Goal: Task Accomplishment & Management: Manage account settings

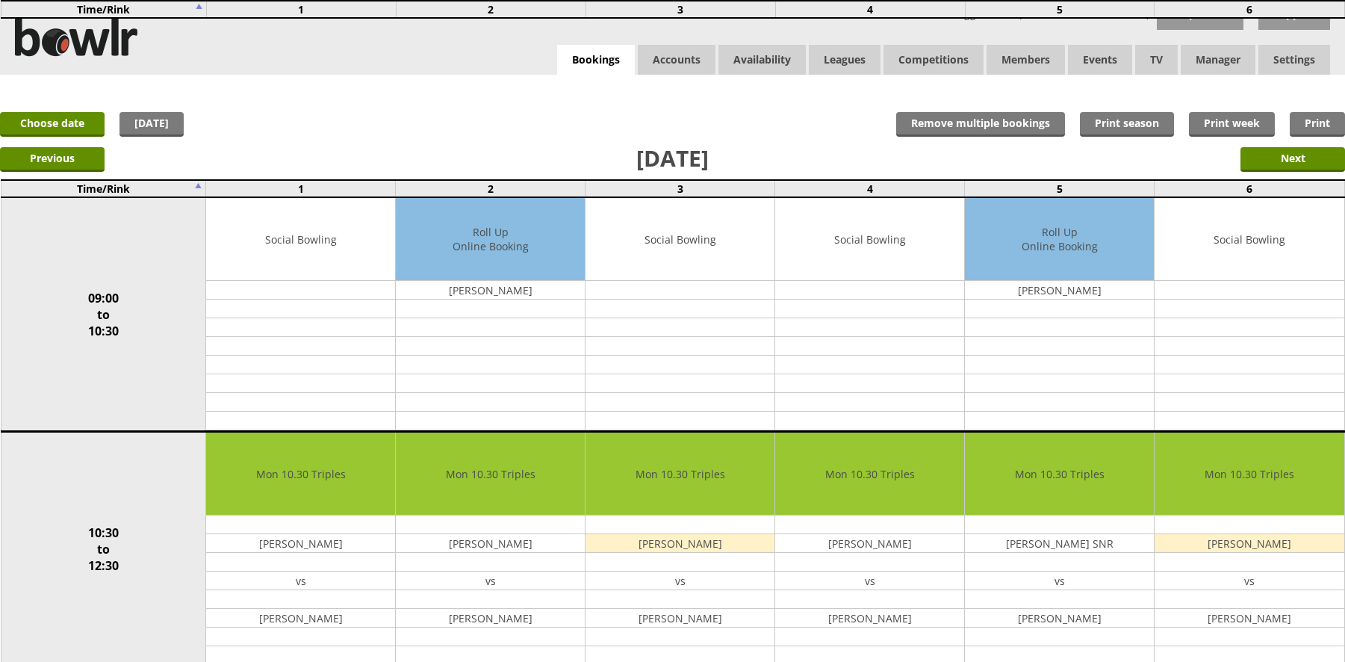
scroll to position [523, 0]
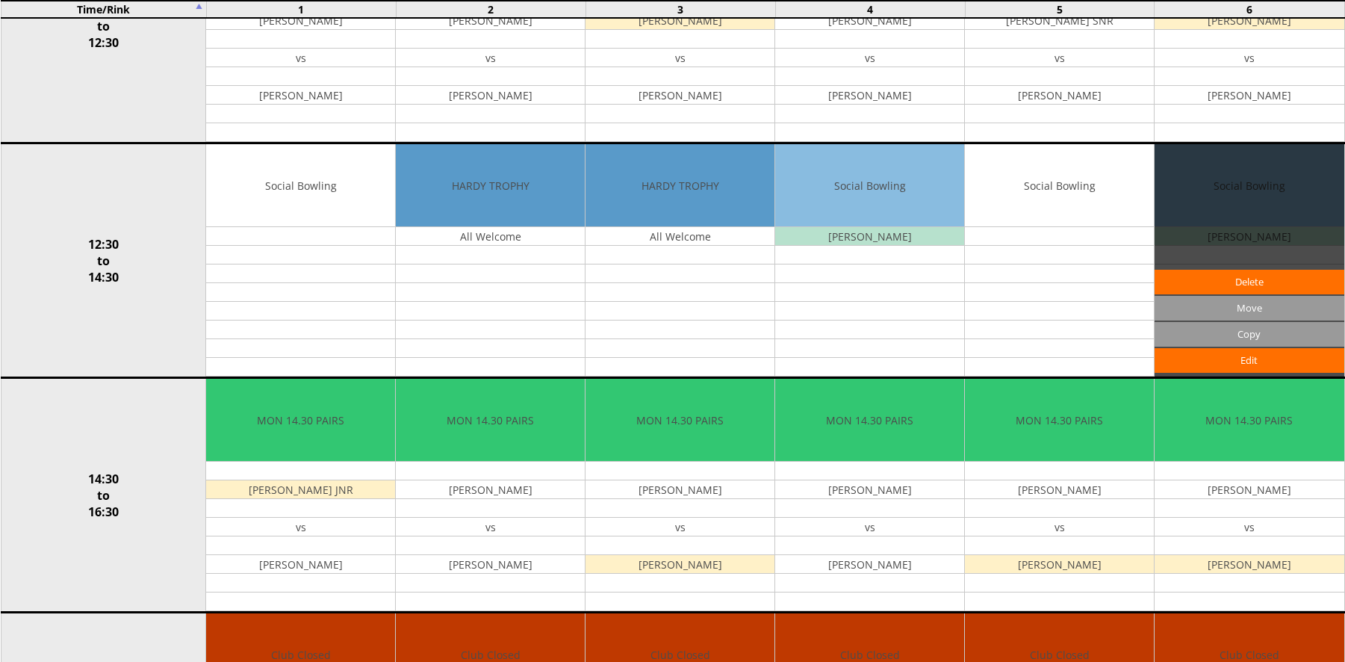
click at [1344, 213] on div "Edit Move Copy Delete" at bounding box center [1249, 260] width 189 height 232
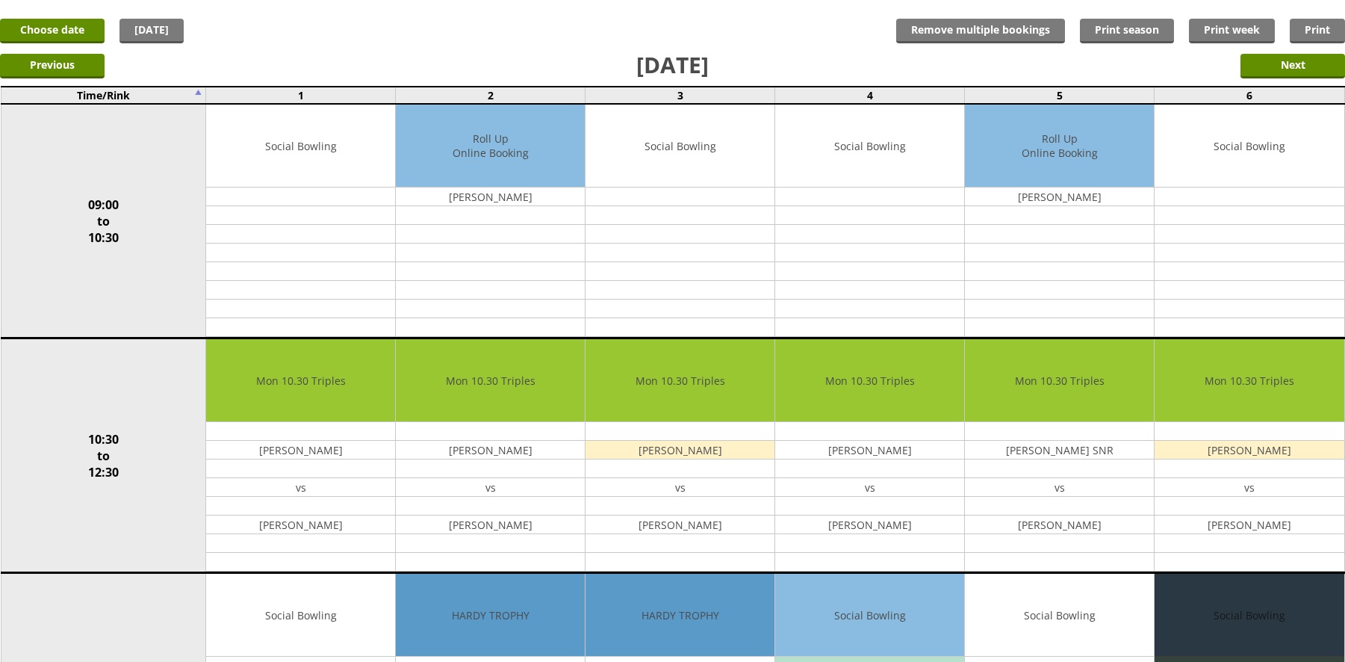
scroll to position [0, 0]
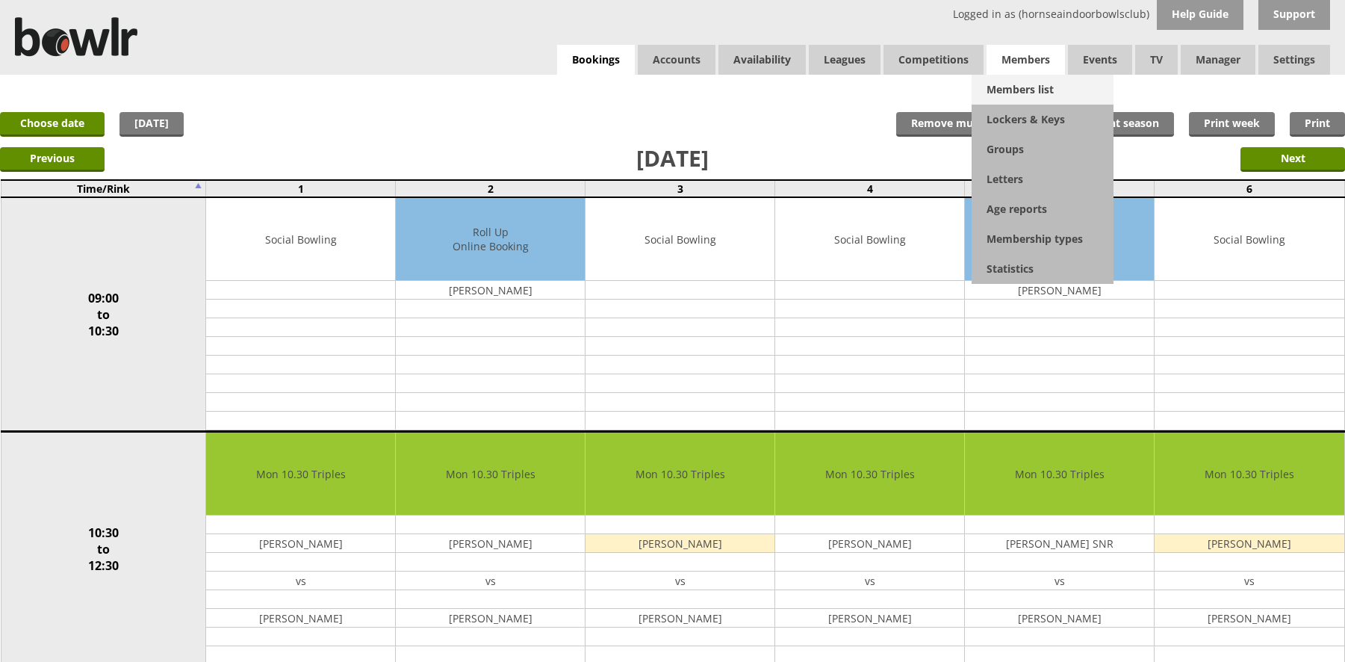
click at [1032, 91] on link "Members list" at bounding box center [1043, 90] width 142 height 30
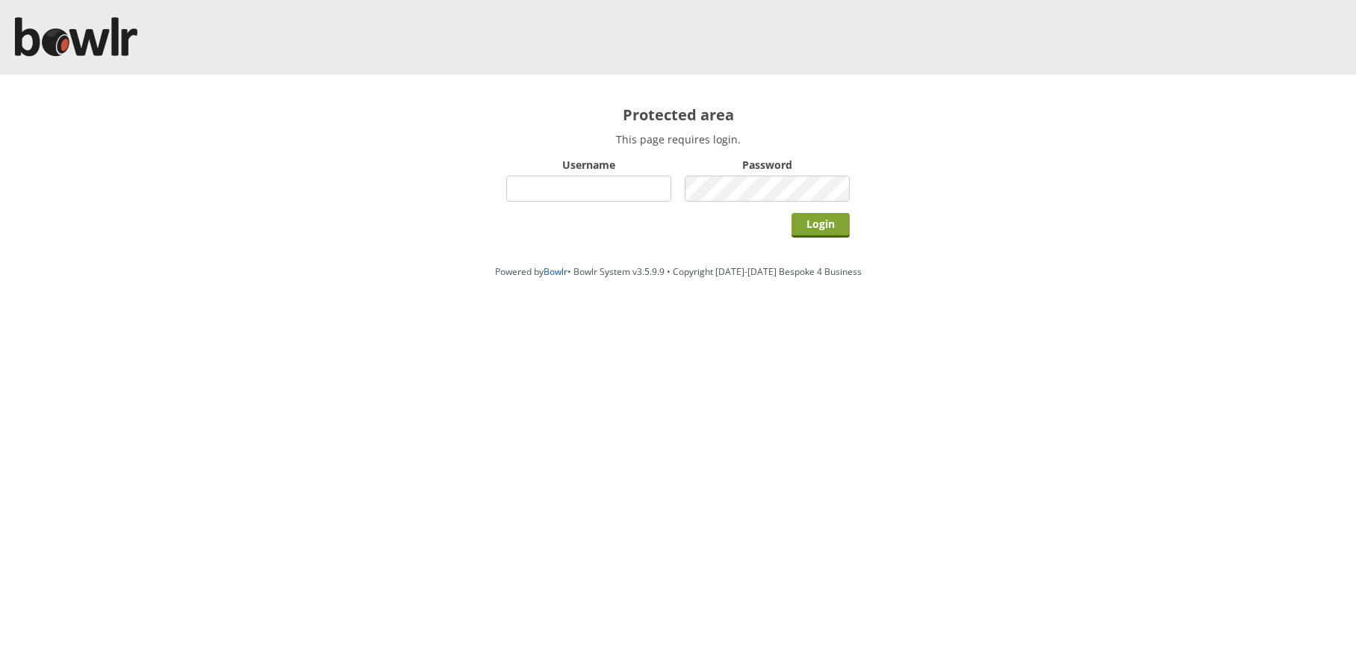
type input "hornseaindoorbowlsclub"
click at [834, 223] on input "Login" at bounding box center [821, 225] width 58 height 25
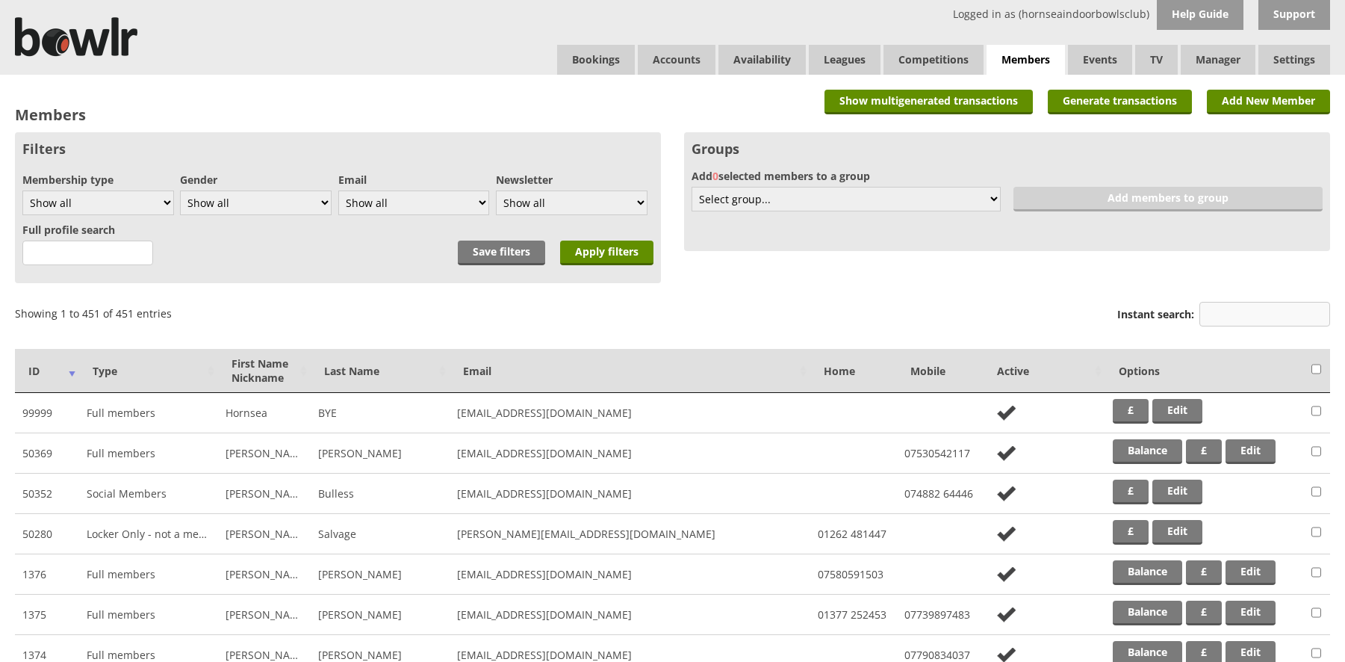
click at [1225, 315] on input "Instant search:" at bounding box center [1265, 314] width 131 height 25
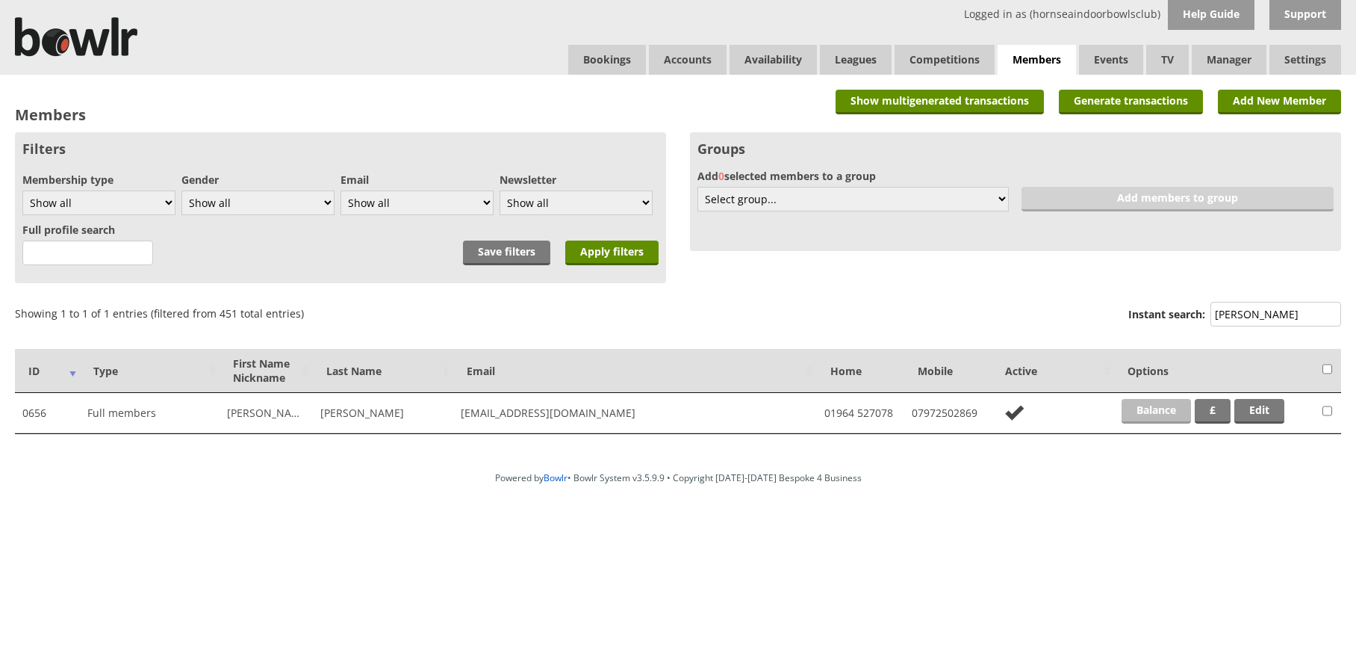
type input "[PERSON_NAME]"
click at [1175, 412] on link "Balance" at bounding box center [1156, 411] width 69 height 25
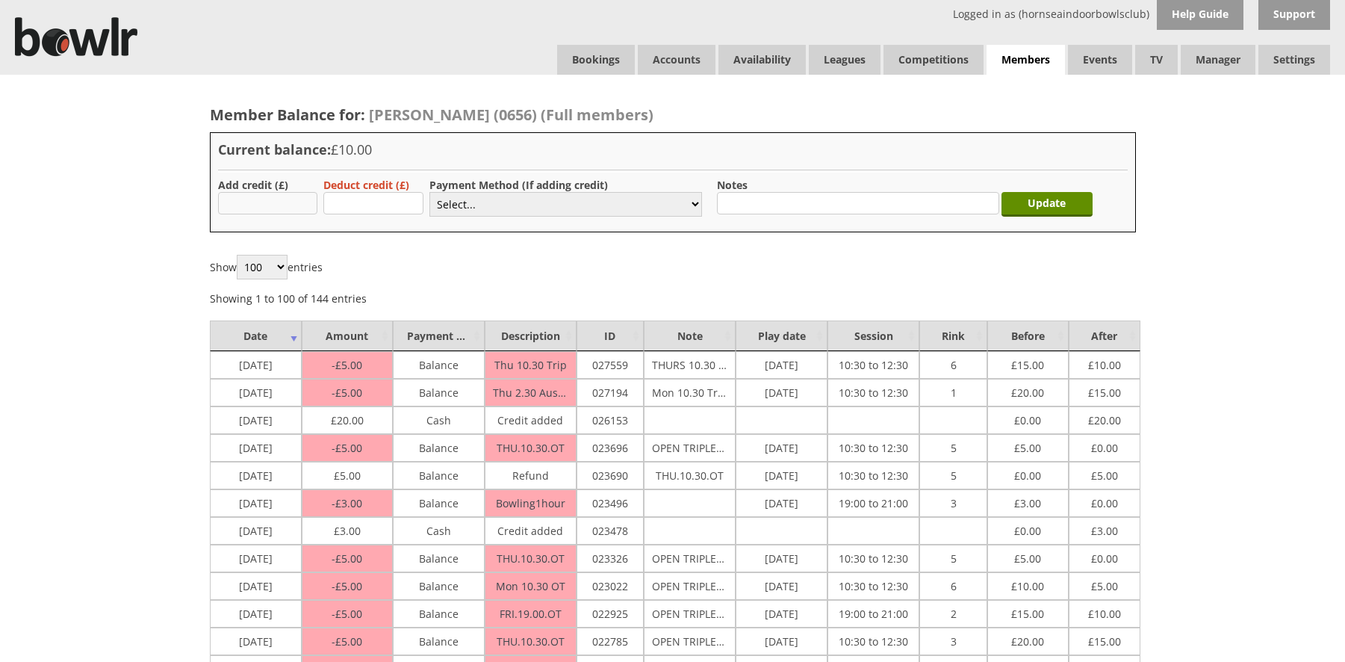
click at [266, 199] on input "text" at bounding box center [268, 203] width 100 height 22
type input "20.00"
click at [469, 204] on select "Select... Cash Card Cheque Bank Transfer Other Member Card Gift Voucher Balance" at bounding box center [566, 204] width 273 height 25
select select "1"
click at [430, 192] on select "Select... Cash Card Cheque Bank Transfer Other Member Card Gift Voucher Balance" at bounding box center [566, 204] width 273 height 25
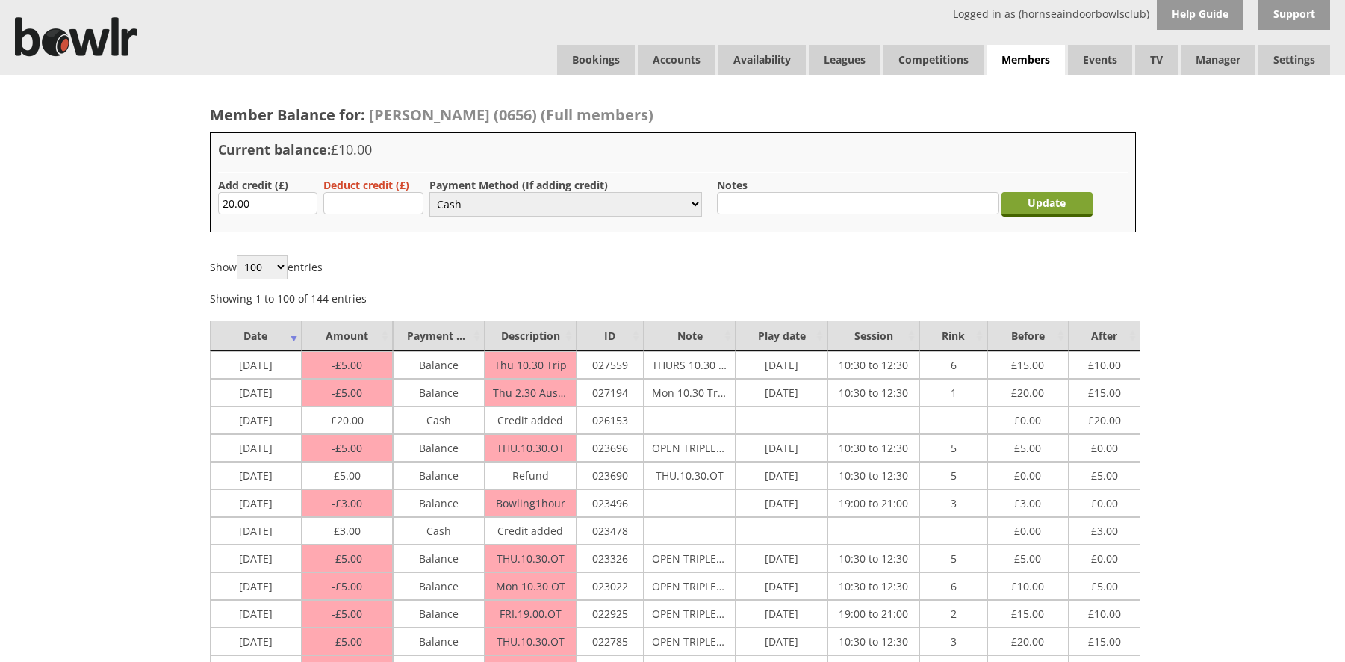
click at [1059, 207] on input "Update" at bounding box center [1047, 204] width 91 height 25
